Goal: Transaction & Acquisition: Purchase product/service

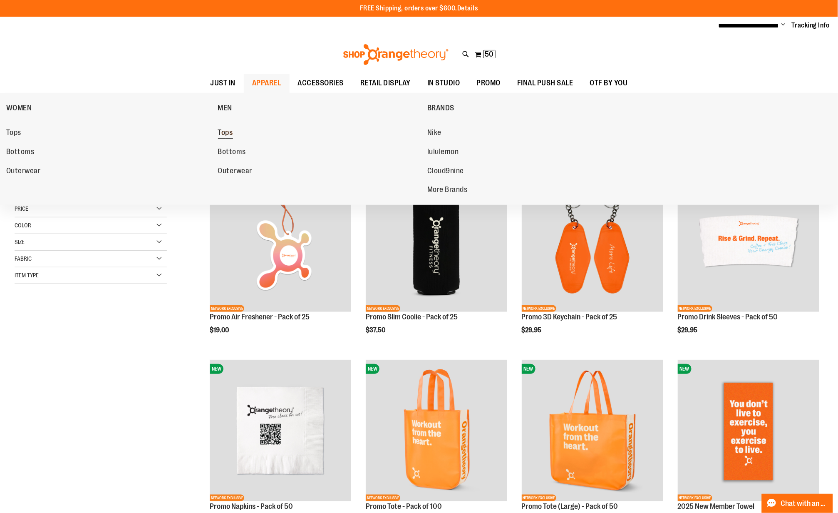
type input "**********"
click at [222, 134] on span "Tops" at bounding box center [225, 133] width 15 height 10
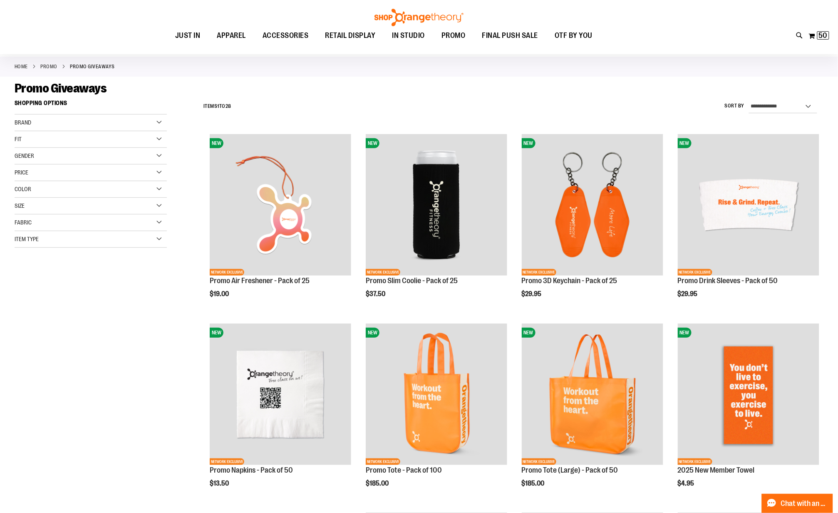
scroll to position [75, 0]
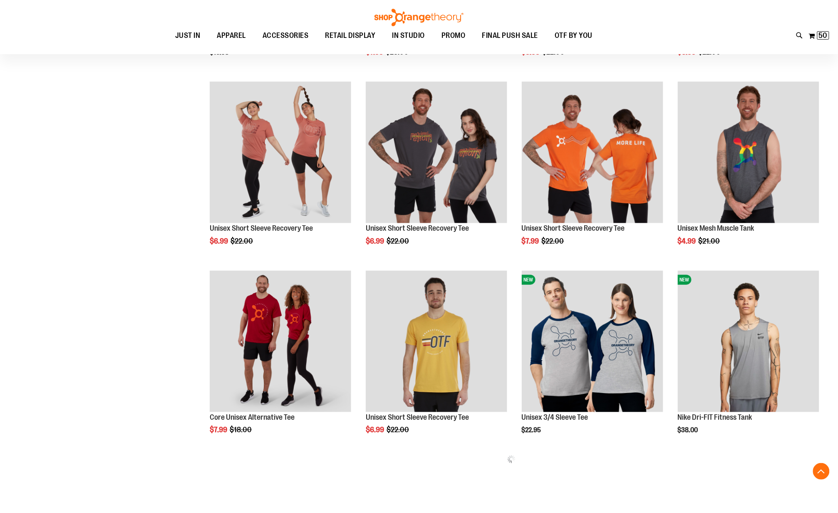
scroll to position [345, 0]
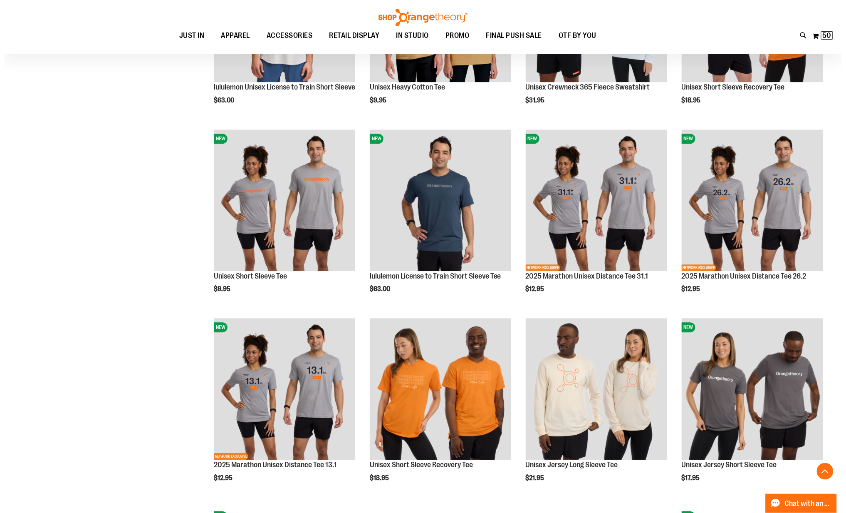
scroll to position [677, 0]
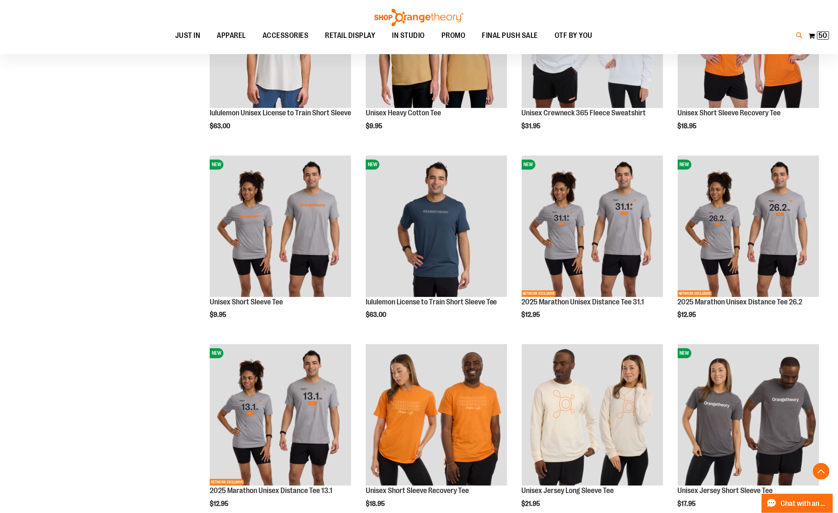
type input "**********"
click at [796, 34] on icon at bounding box center [799, 36] width 7 height 10
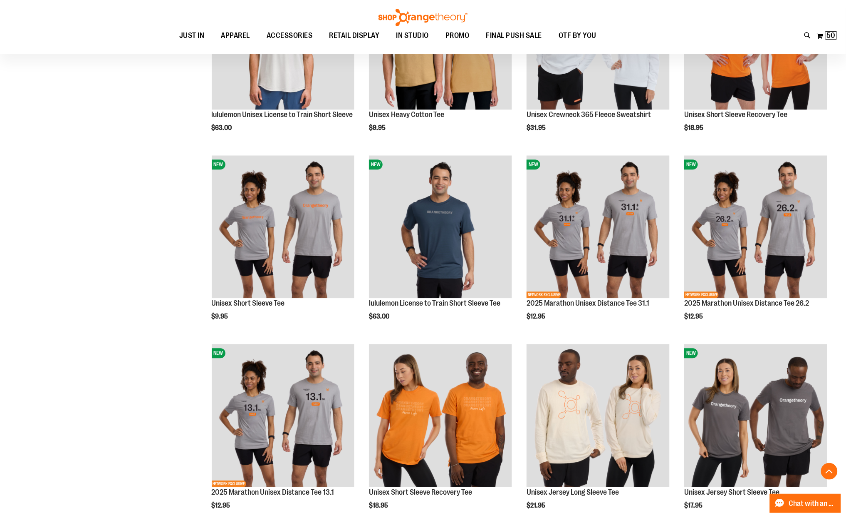
click at [274, 47] on input "Search" at bounding box center [423, 46] width 672 height 27
click at [244, 98] on div "lululemon Oversized Scuba Fleece Hoodie $97.00 Mesh: 89% Nylon,..." at bounding box center [197, 104] width 109 height 27
type input "*******"
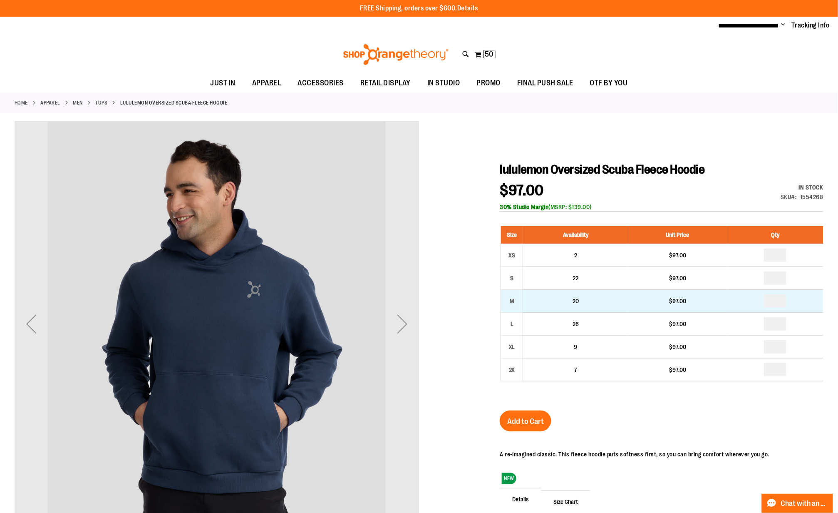
type input "**********"
click at [781, 303] on input "number" at bounding box center [775, 300] width 22 height 13
type input "*"
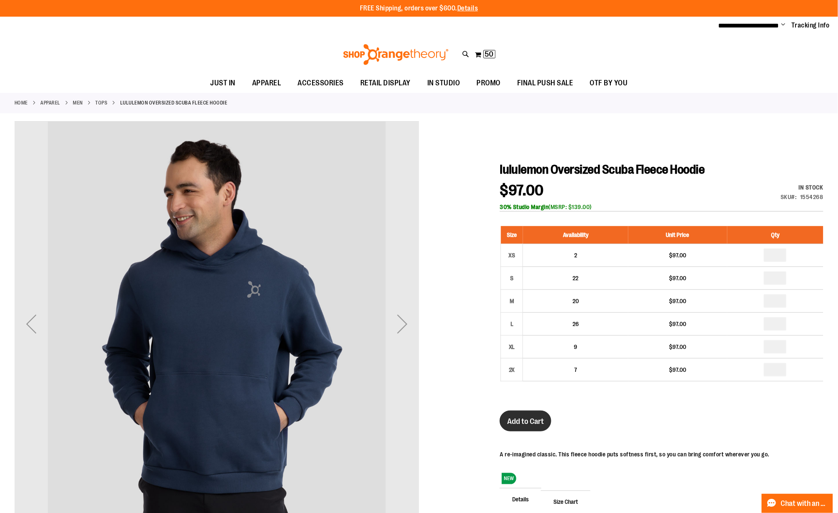
click at [540, 426] on span "Add to Cart" at bounding box center [525, 421] width 37 height 9
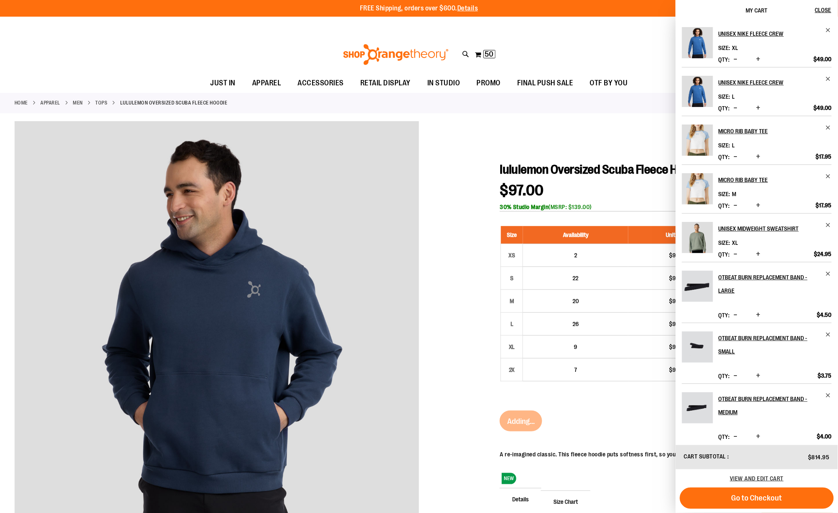
click at [466, 56] on icon at bounding box center [465, 55] width 7 height 10
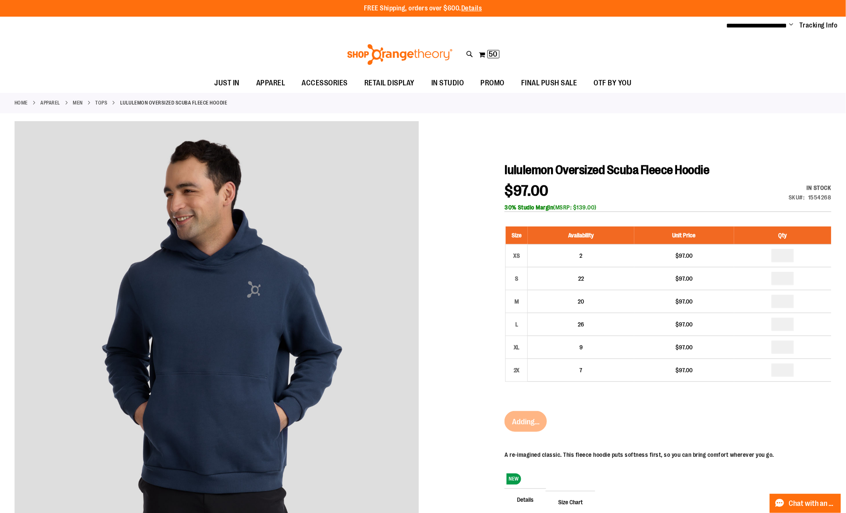
click at [215, 50] on input "Search" at bounding box center [423, 46] width 672 height 27
click at [215, 95] on span "lululemon Unisex License to Train Short Sleeve" at bounding box center [205, 95] width 124 height 7
type input "*******"
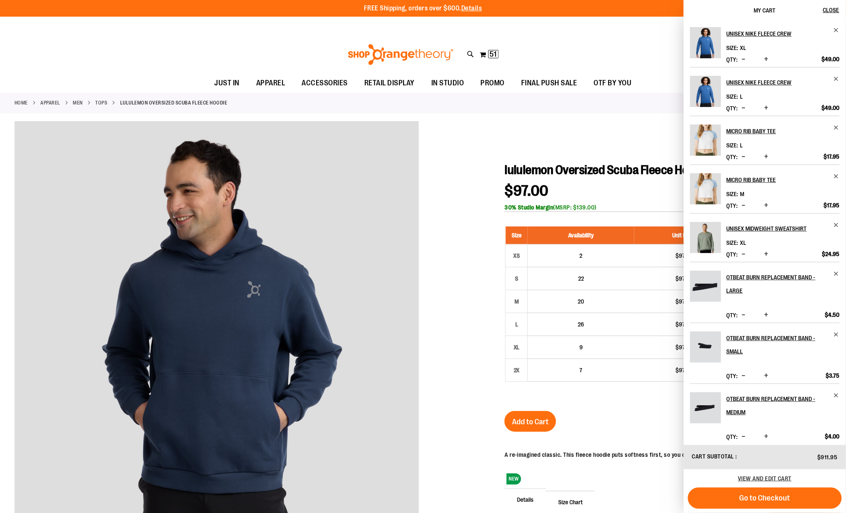
click at [618, 140] on div "Search ******* Popular Suggestions $63.00" at bounding box center [423, 272] width 672 height 479
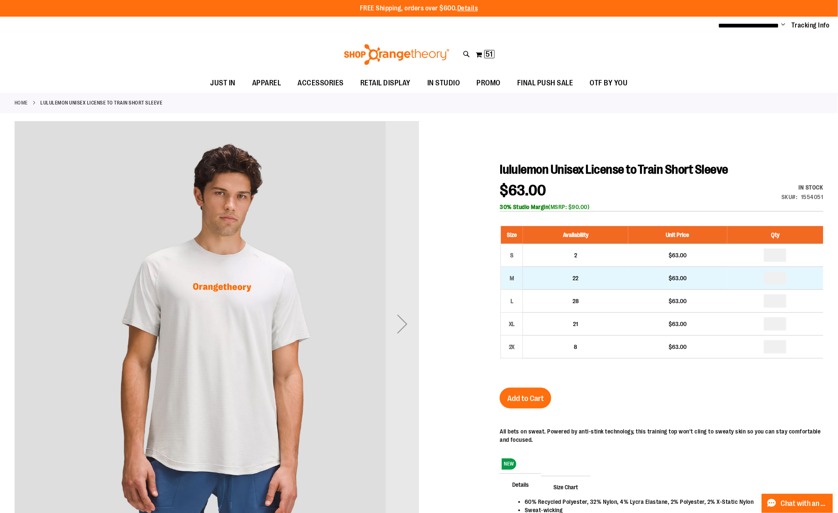
type input "**********"
drag, startPoint x: 784, startPoint y: 277, endPoint x: 769, endPoint y: 277, distance: 15.4
click at [769, 277] on input "number" at bounding box center [775, 277] width 22 height 13
type input "*"
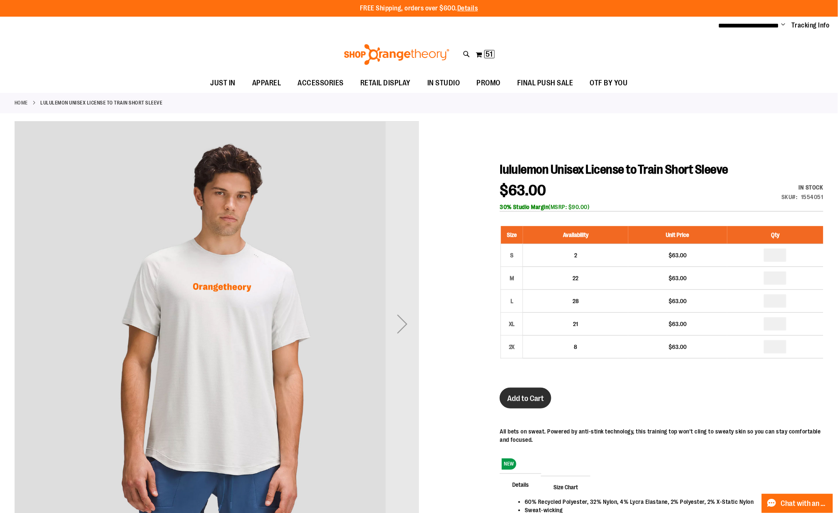
click at [525, 391] on button "Add to Cart" at bounding box center [526, 397] width 52 height 21
click at [482, 53] on button "My Cart 51 51 items" at bounding box center [486, 54] width 20 height 13
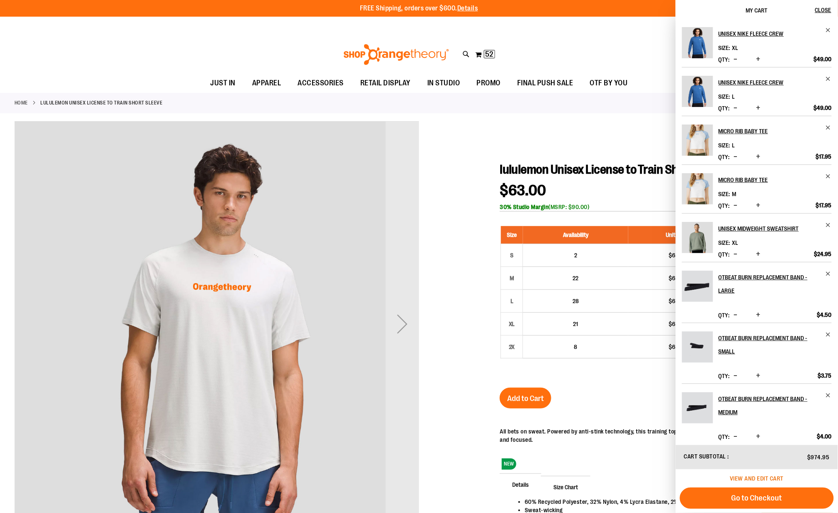
click at [744, 475] on span "View and edit cart" at bounding box center [757, 478] width 54 height 7
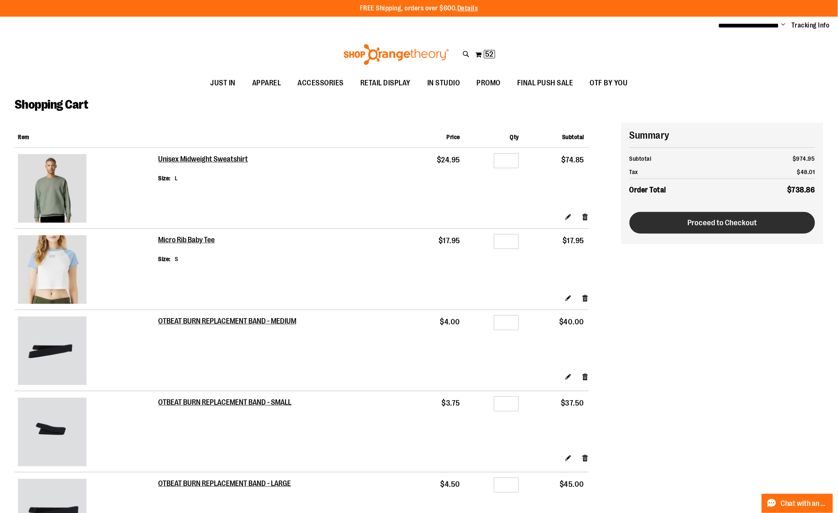
type input "**********"
click at [705, 222] on span "Proceed to Checkout" at bounding box center [722, 222] width 69 height 9
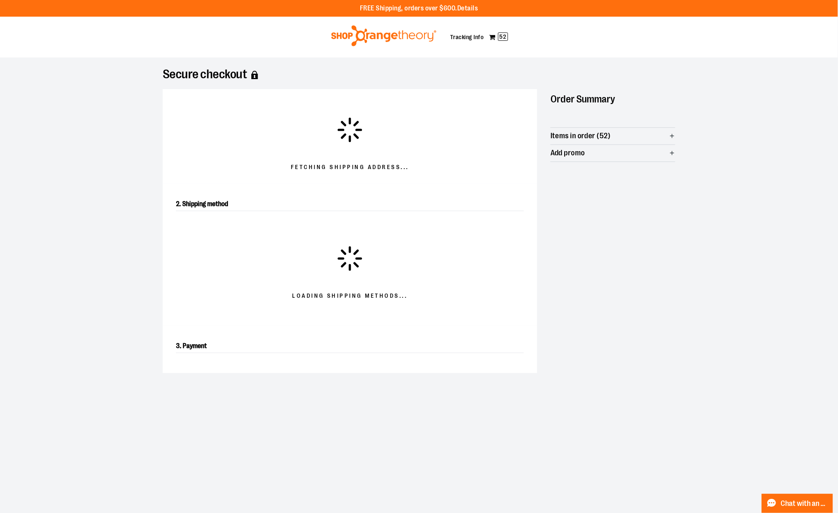
click at [630, 138] on span "Items in order (52)" at bounding box center [613, 136] width 125 height 17
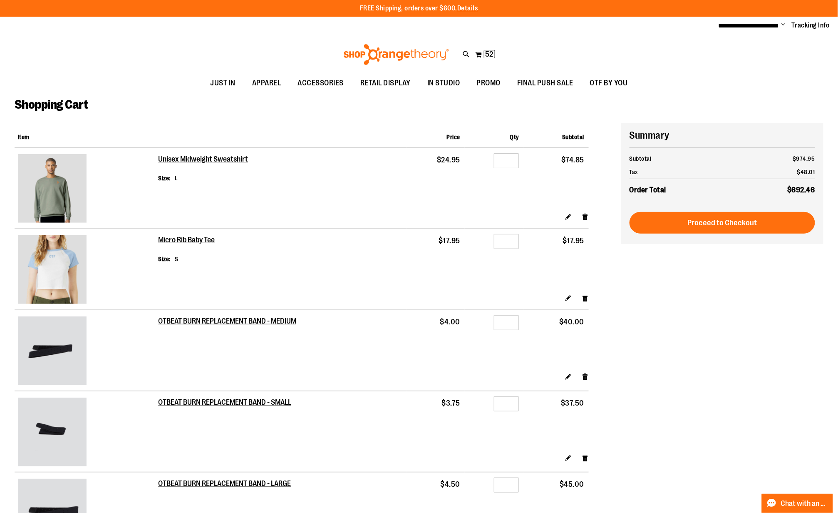
type input "**********"
click at [519, 164] on input "*" at bounding box center [506, 160] width 25 height 15
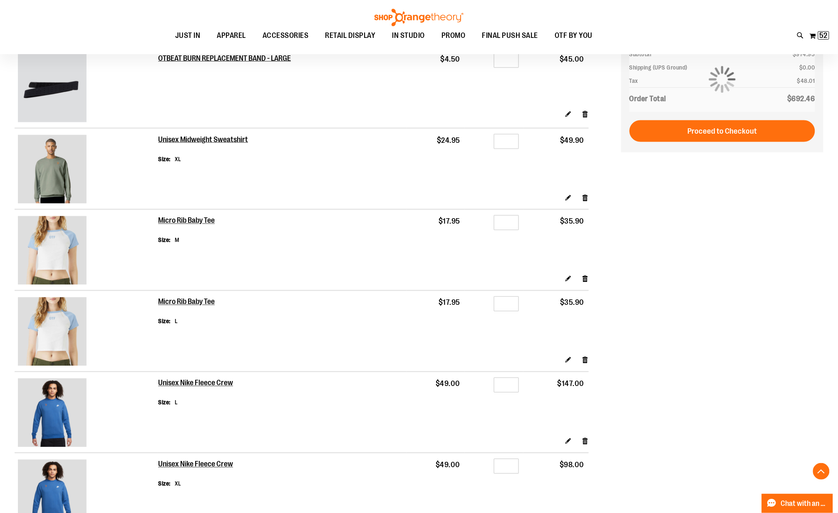
scroll to position [444, 0]
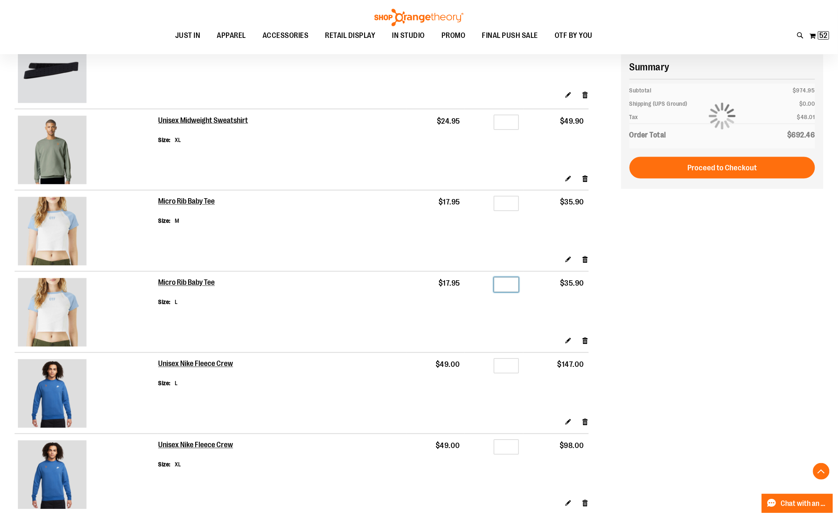
drag, startPoint x: 511, startPoint y: 283, endPoint x: 490, endPoint y: 283, distance: 21.2
click at [490, 283] on div "Qty *" at bounding box center [494, 286] width 50 height 12
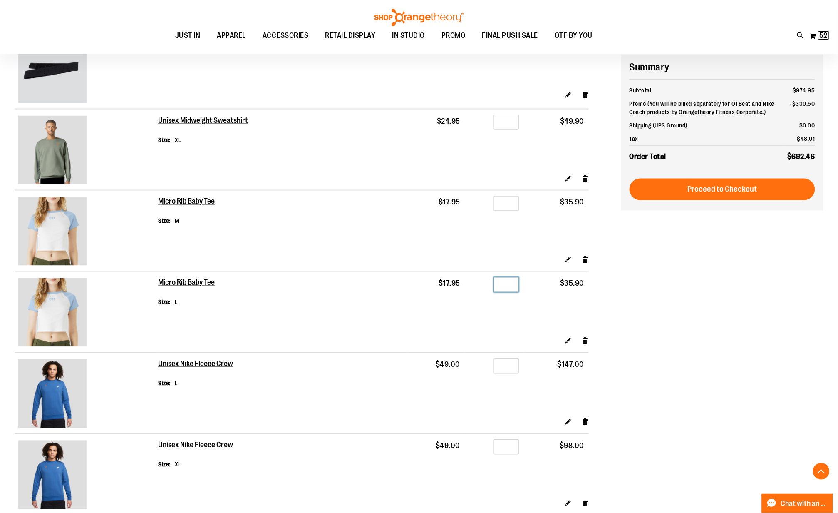
drag, startPoint x: 517, startPoint y: 283, endPoint x: 495, endPoint y: 283, distance: 22.1
click at [495, 283] on div "Qty *" at bounding box center [494, 286] width 50 height 12
click at [674, 371] on div "**********" at bounding box center [419, 283] width 809 height 1208
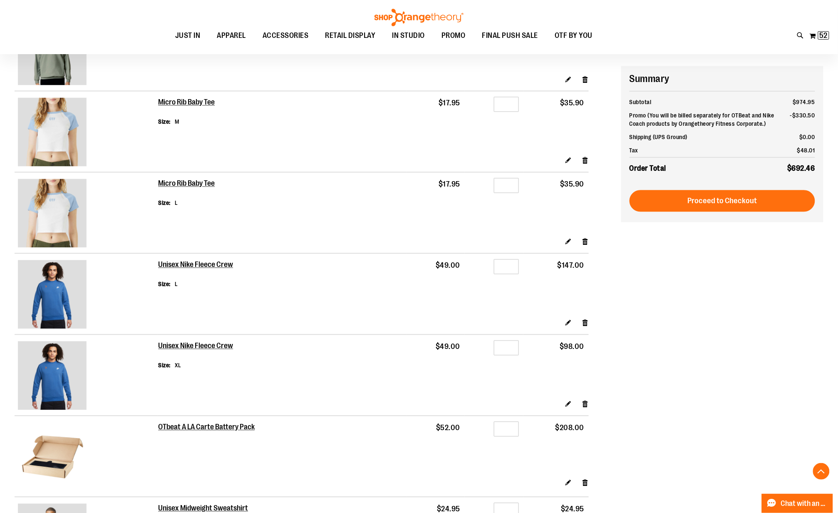
scroll to position [555, 0]
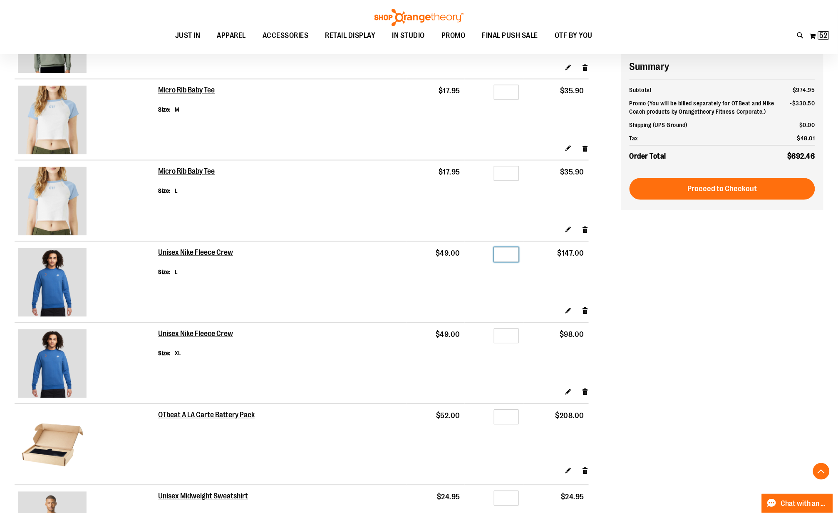
drag, startPoint x: 518, startPoint y: 258, endPoint x: 475, endPoint y: 258, distance: 42.4
click at [475, 258] on td "Qty *" at bounding box center [494, 273] width 59 height 65
type input "*"
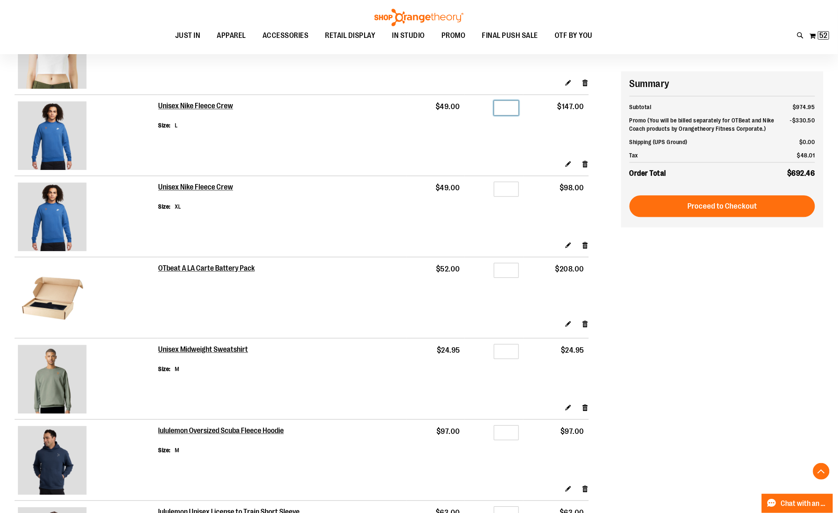
scroll to position [721, 0]
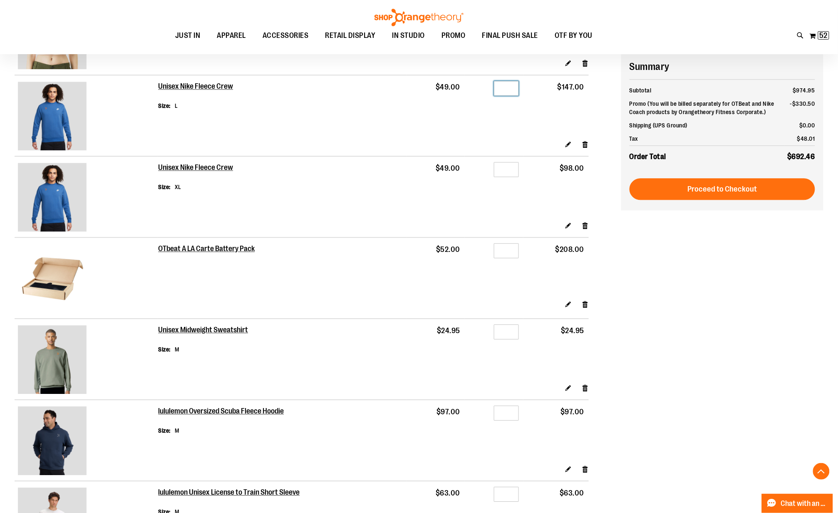
type input "*"
drag, startPoint x: 518, startPoint y: 248, endPoint x: 499, endPoint y: 248, distance: 18.3
click at [499, 248] on input "*" at bounding box center [506, 250] width 25 height 15
type input "*"
click at [395, 274] on td "OTbeat A LA Carte Battery Pack" at bounding box center [282, 262] width 249 height 50
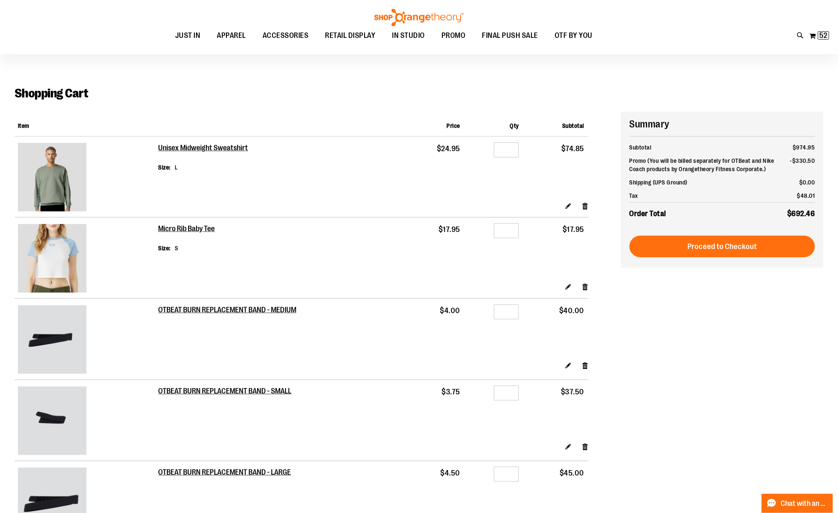
scroll to position [0, 0]
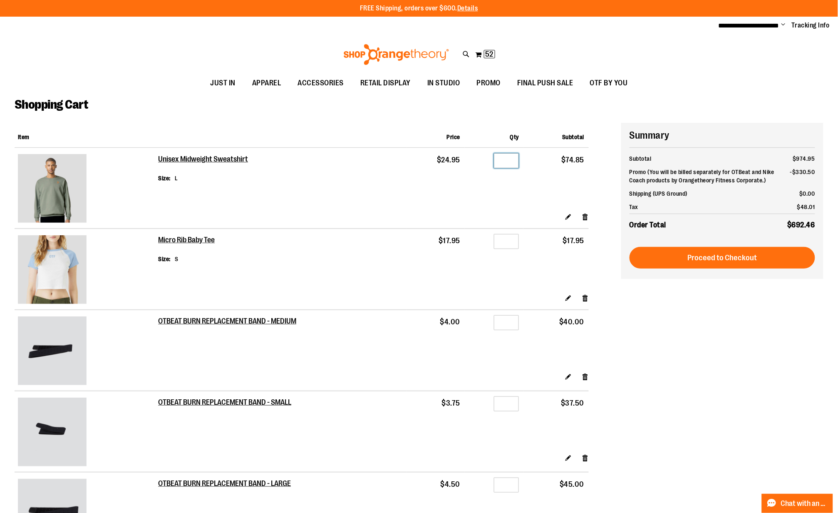
drag, startPoint x: 516, startPoint y: 162, endPoint x: 503, endPoint y: 160, distance: 12.6
click at [503, 160] on input "*" at bounding box center [506, 160] width 25 height 15
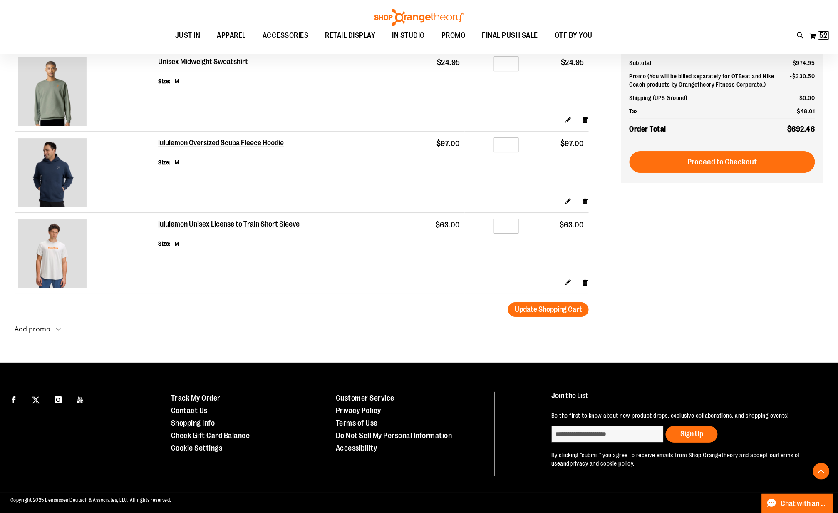
scroll to position [993, 0]
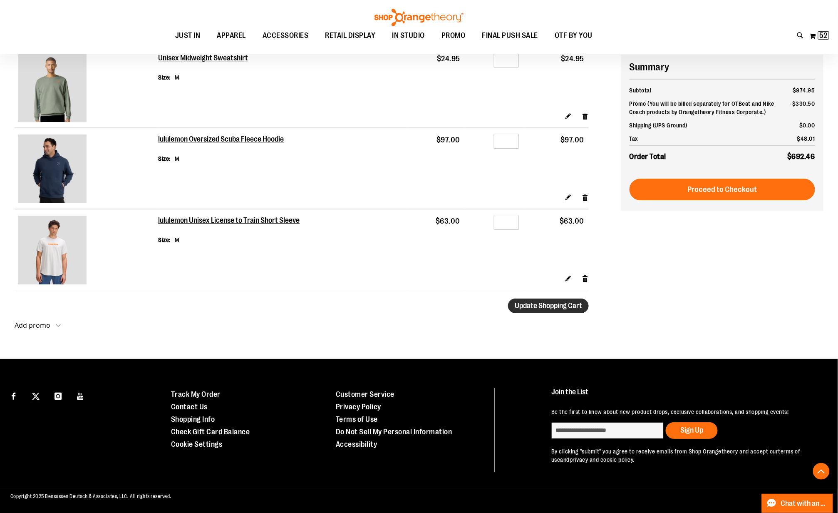
type input "*"
click at [540, 301] on span "Update Shopping Cart" at bounding box center [548, 305] width 67 height 8
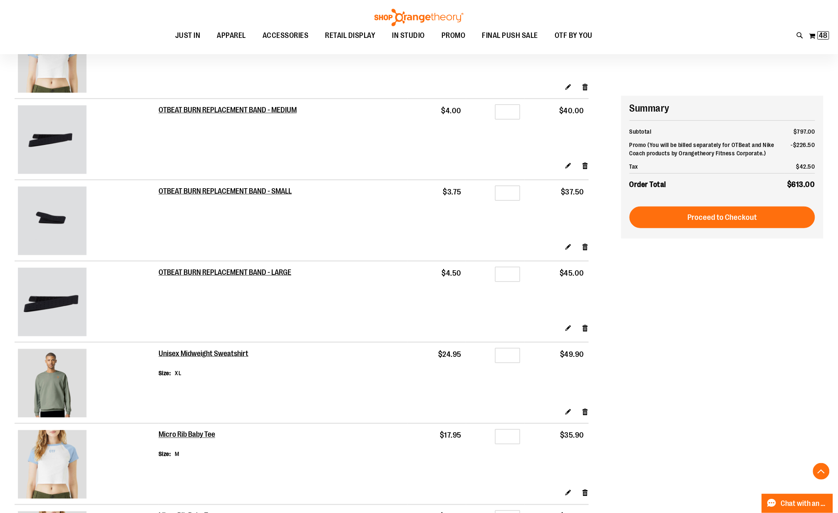
scroll to position [388, 0]
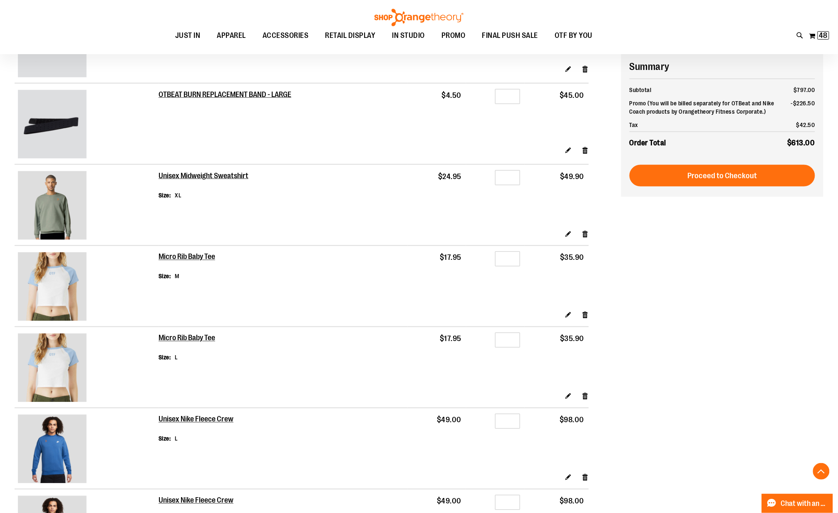
type input "**********"
drag, startPoint x: 522, startPoint y: 255, endPoint x: 494, endPoint y: 252, distance: 27.7
click at [494, 252] on td "Qty *" at bounding box center [495, 278] width 59 height 65
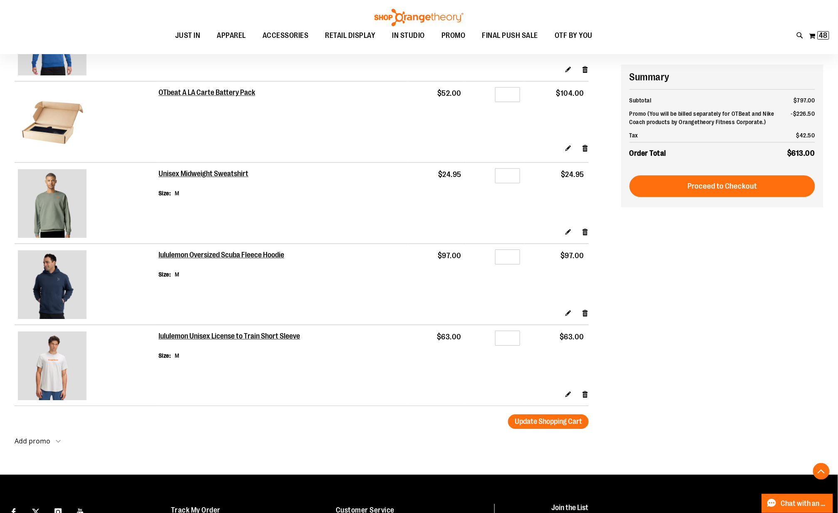
scroll to position [888, 0]
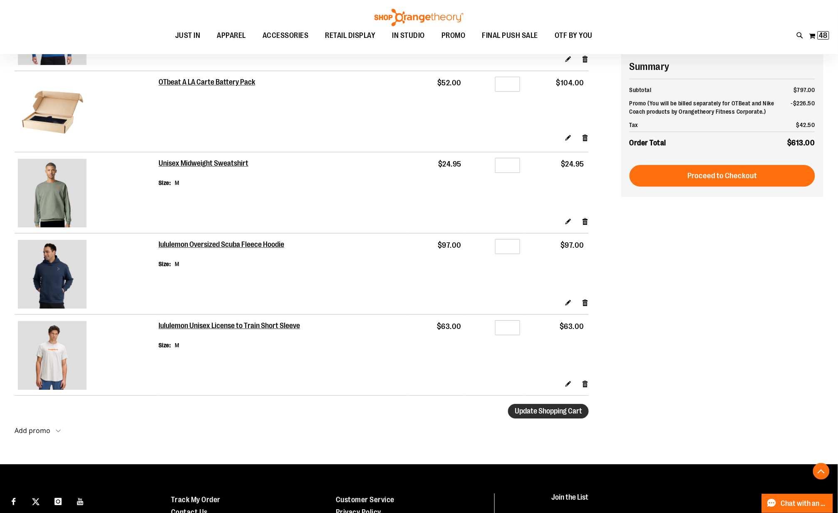
type input "*"
click at [526, 409] on span "Update Shopping Cart" at bounding box center [548, 411] width 67 height 8
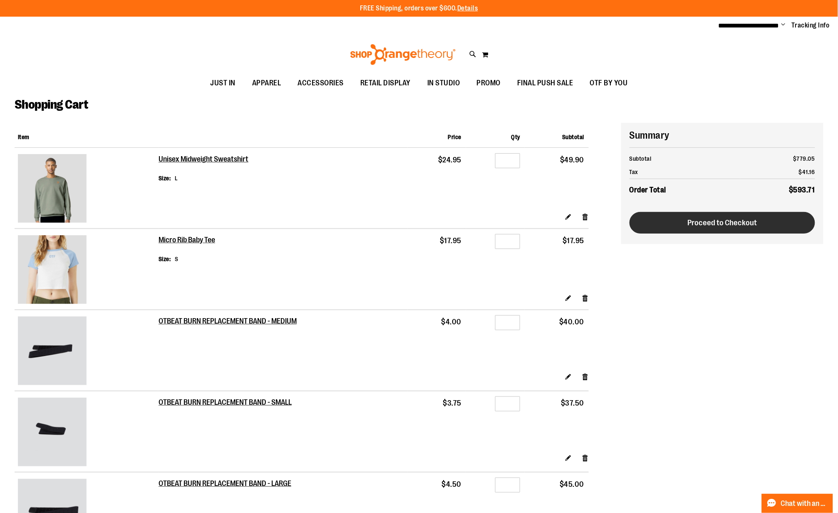
type input "**********"
click at [712, 225] on span "Proceed to Checkout" at bounding box center [722, 222] width 69 height 9
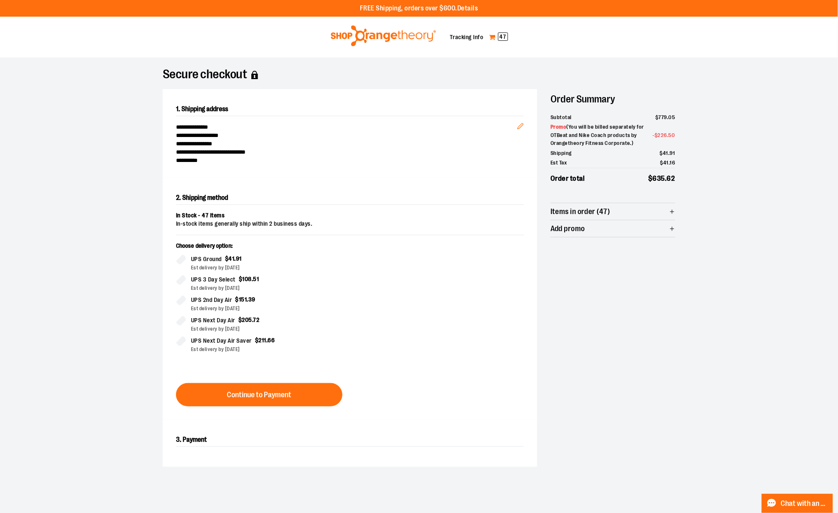
click at [495, 36] on link "My Cart 47" at bounding box center [499, 36] width 20 height 13
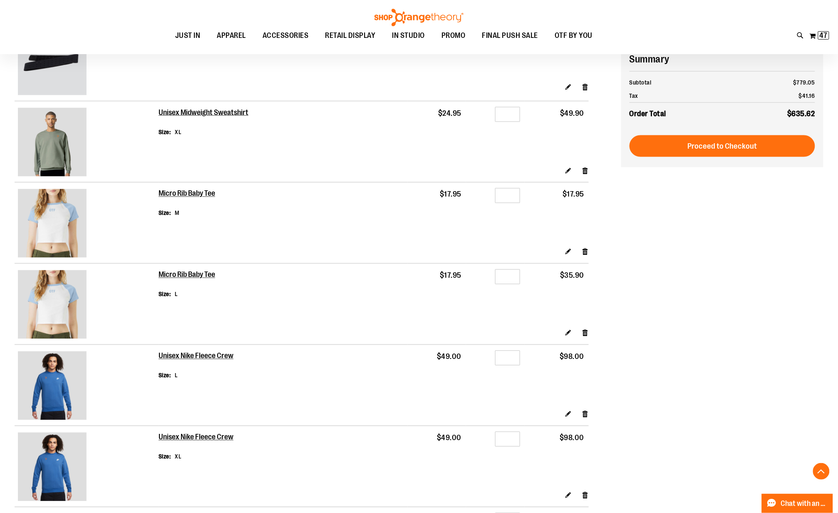
scroll to position [444, 0]
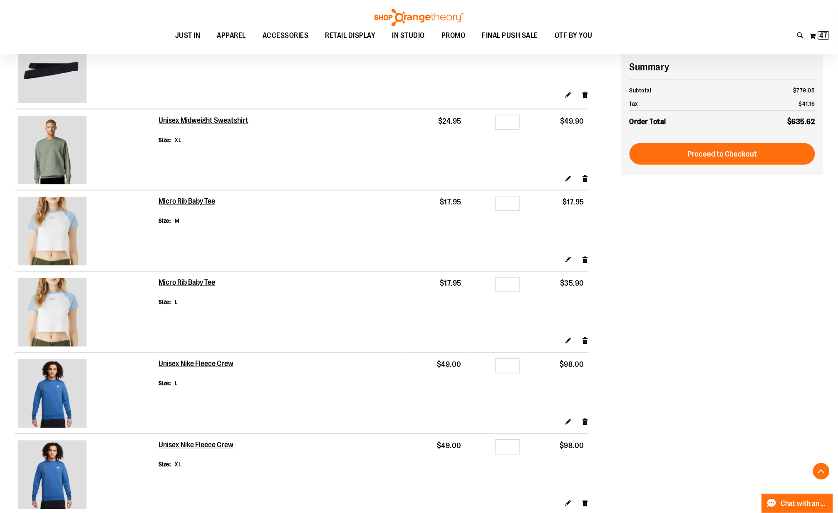
type input "**********"
drag, startPoint x: 520, startPoint y: 283, endPoint x: 484, endPoint y: 280, distance: 35.5
click at [484, 280] on div "Qty *" at bounding box center [496, 286] width 50 height 12
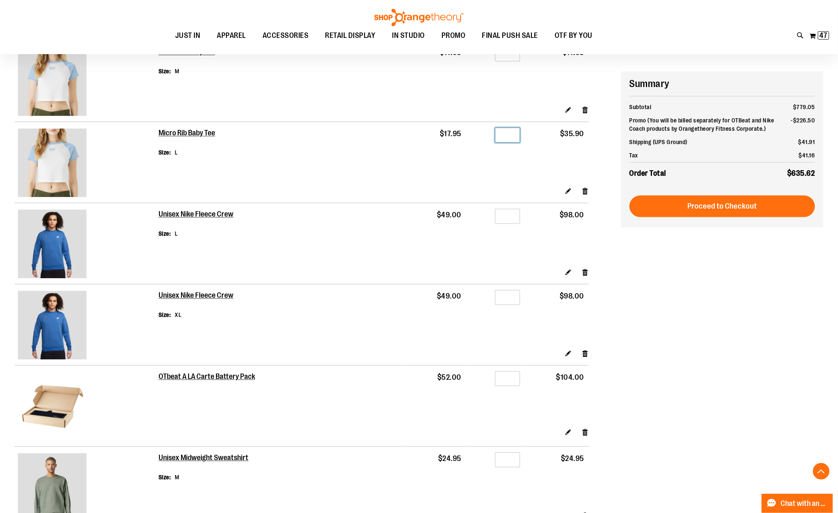
scroll to position [610, 0]
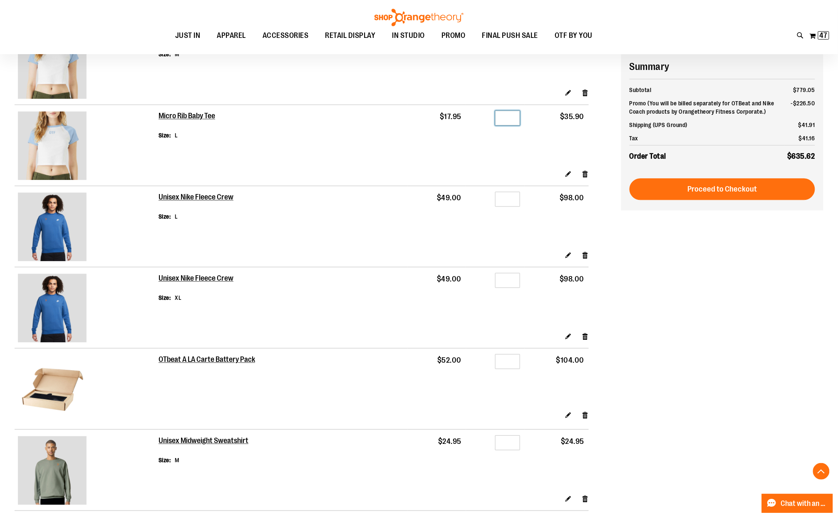
type input "*"
drag, startPoint x: 516, startPoint y: 280, endPoint x: 479, endPoint y: 280, distance: 37.0
click at [479, 280] on td "Qty *" at bounding box center [495, 299] width 59 height 65
drag, startPoint x: 515, startPoint y: 197, endPoint x: 485, endPoint y: 196, distance: 30.0
click at [485, 196] on div "Qty *" at bounding box center [496, 200] width 50 height 12
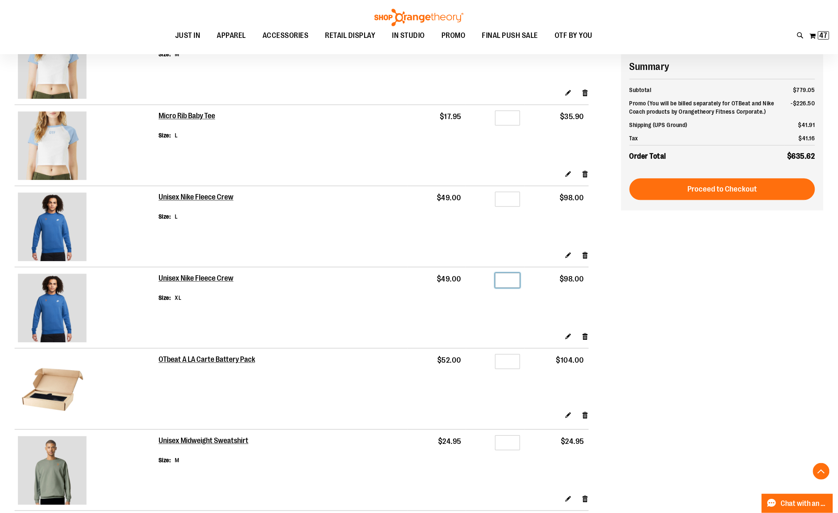
drag, startPoint x: 515, startPoint y: 280, endPoint x: 494, endPoint y: 276, distance: 20.7
click at [494, 276] on div "Qty *" at bounding box center [496, 281] width 50 height 12
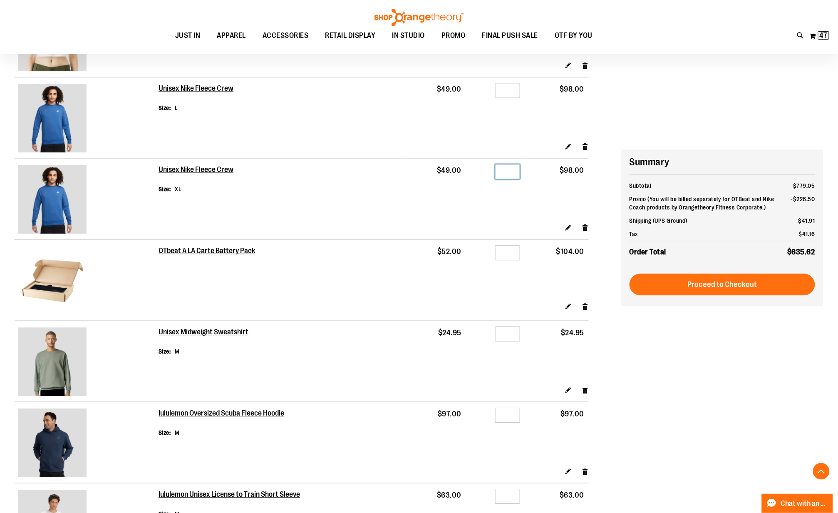
scroll to position [832, 0]
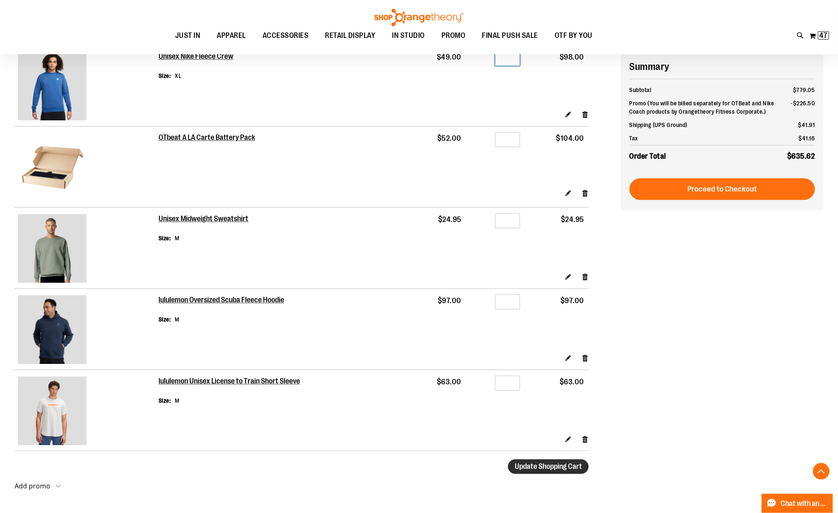
type input "*"
click at [558, 472] on button "Update Shopping Cart" at bounding box center [548, 466] width 81 height 15
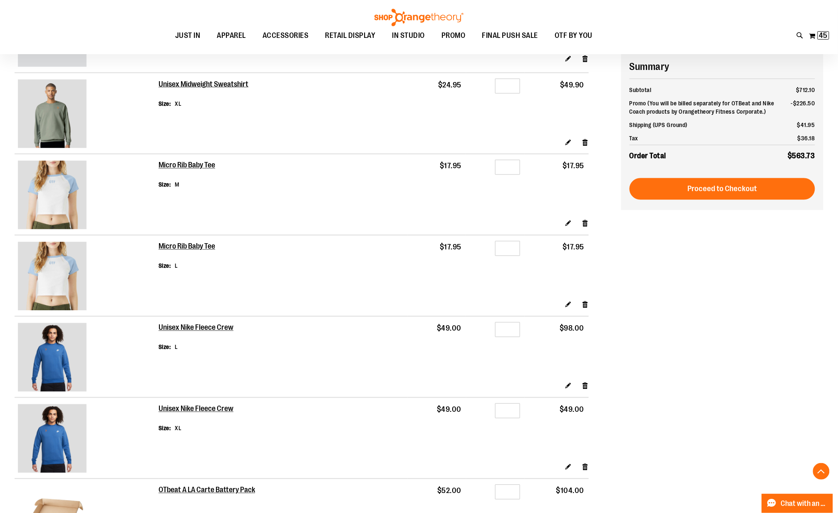
scroll to position [499, 0]
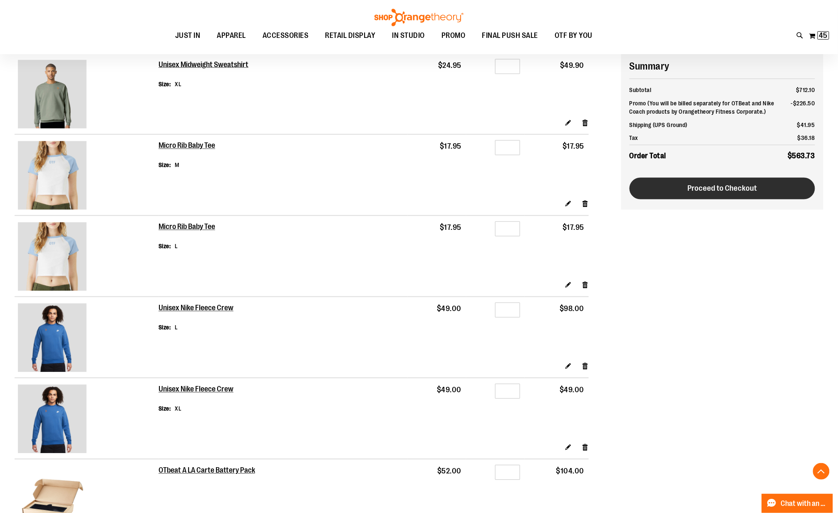
type input "**********"
click at [721, 193] on span "Proceed to Checkout" at bounding box center [722, 188] width 69 height 9
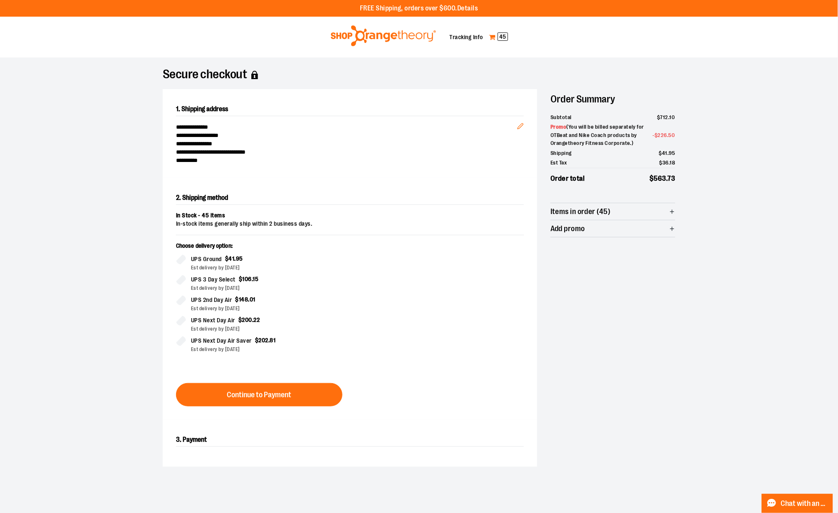
click at [505, 33] on span "45" at bounding box center [503, 36] width 10 height 8
